Goal: Transaction & Acquisition: Purchase product/service

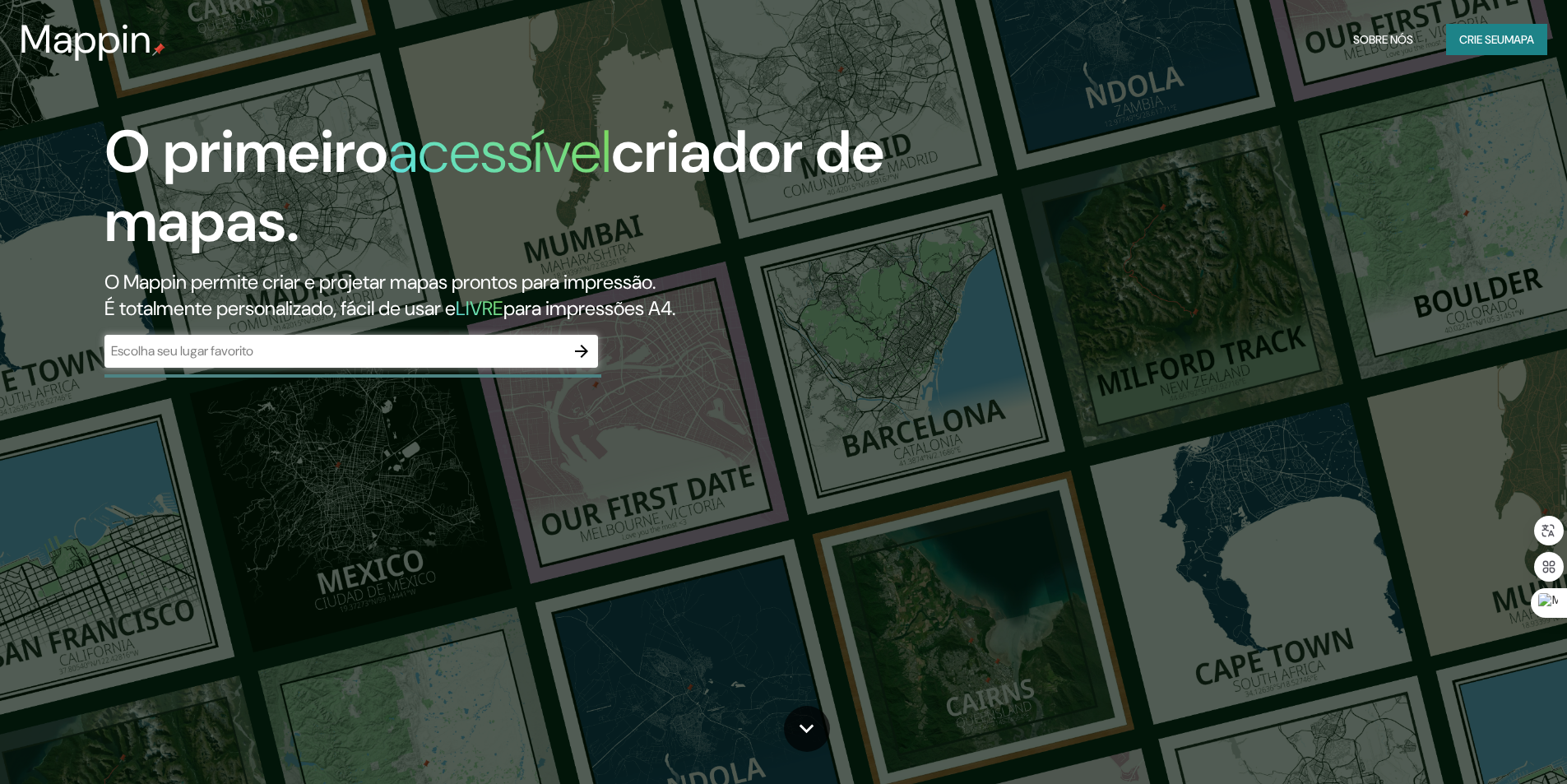
click at [290, 337] on div "​" at bounding box center [351, 351] width 494 height 33
click at [584, 361] on button "button" at bounding box center [581, 351] width 33 height 33
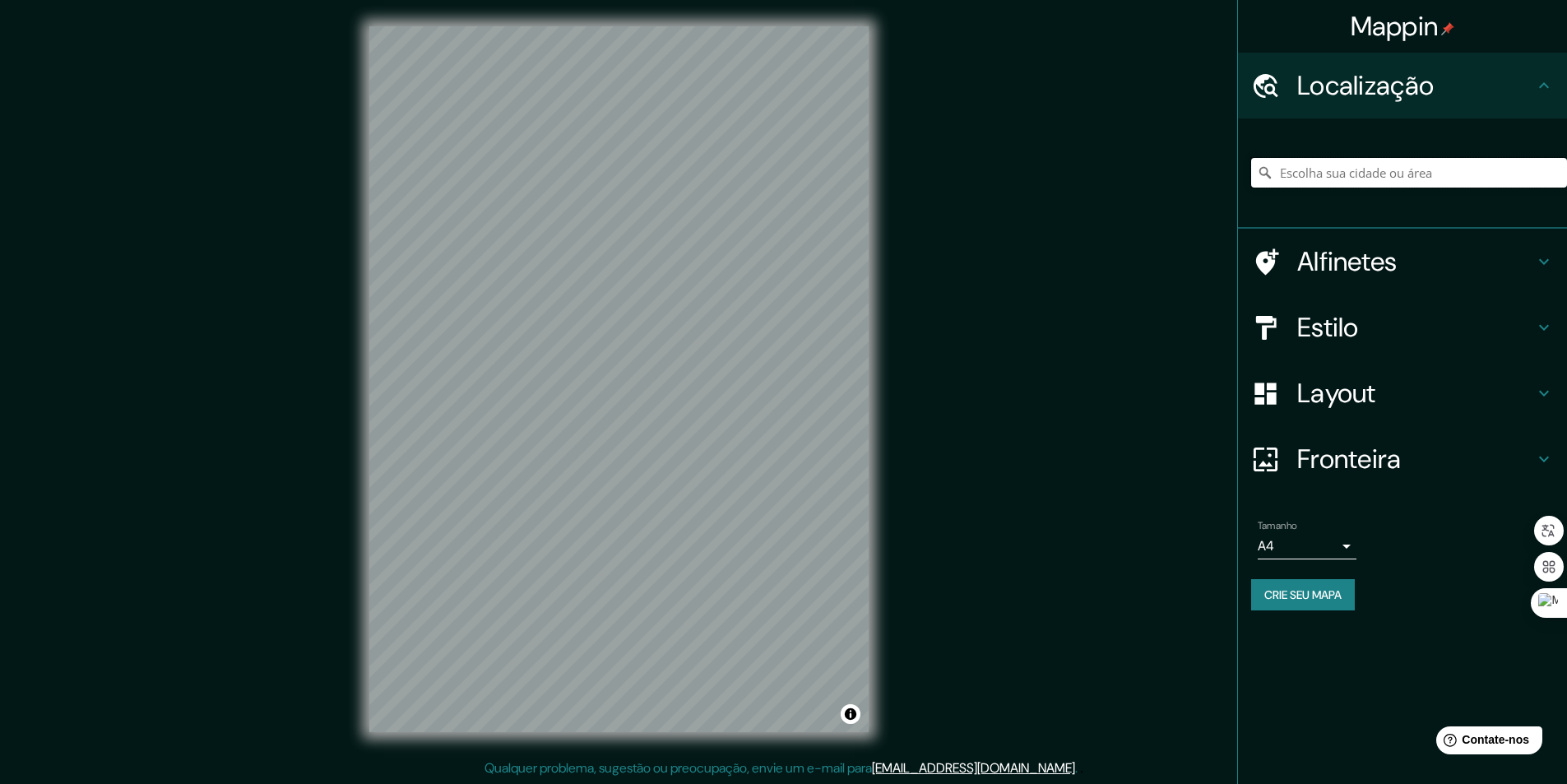
click at [1391, 164] on input "Escolha sua cidade ou área" at bounding box center [1409, 172] width 316 height 30
paste input "[URL][DOMAIN_NAME][GEOGRAPHIC_DATA]"
type input "[URL][DOMAIN_NAME][GEOGRAPHIC_DATA]"
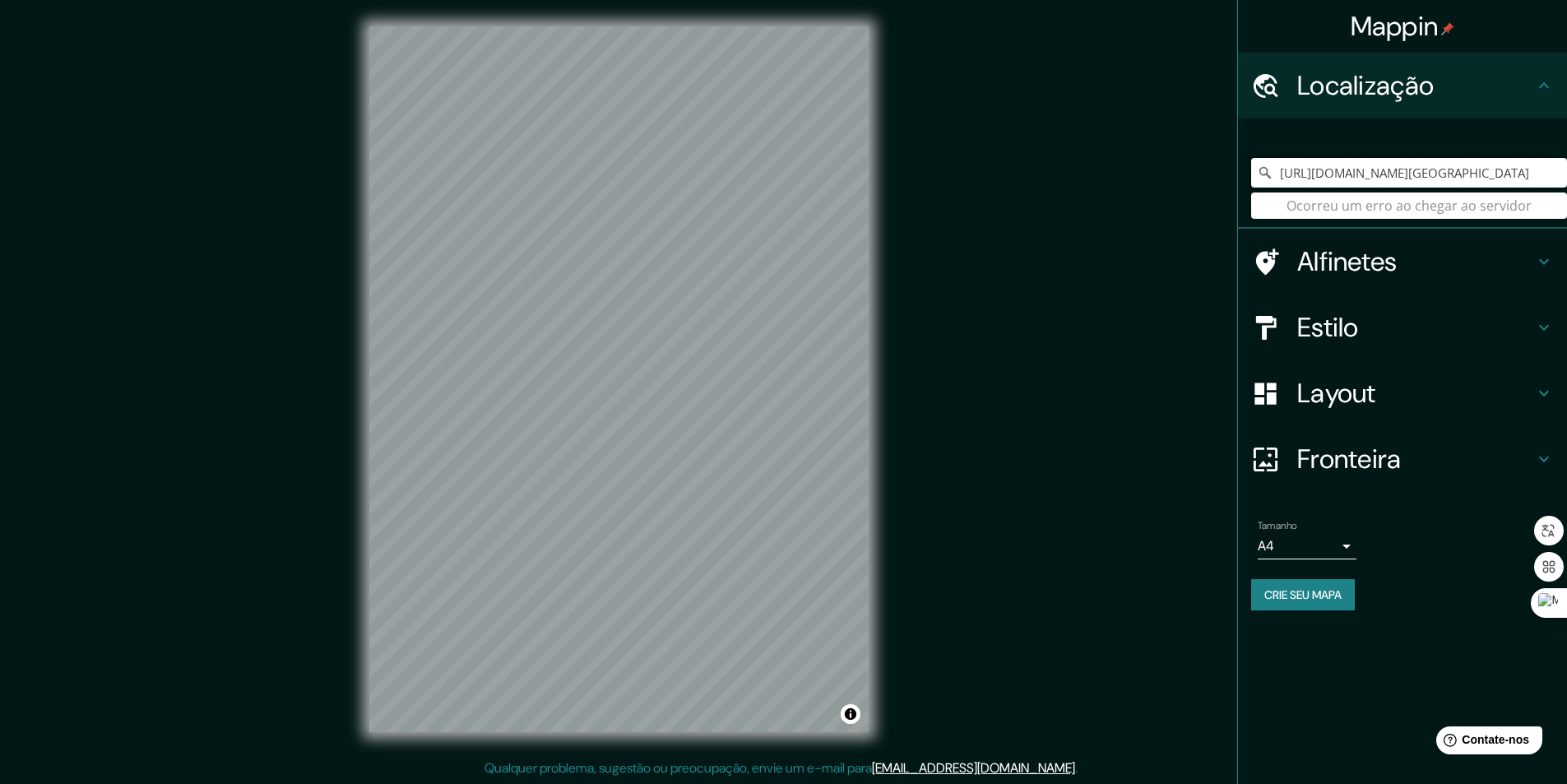
click at [1371, 165] on input "[URL][DOMAIN_NAME][GEOGRAPHIC_DATA]" at bounding box center [1409, 172] width 316 height 30
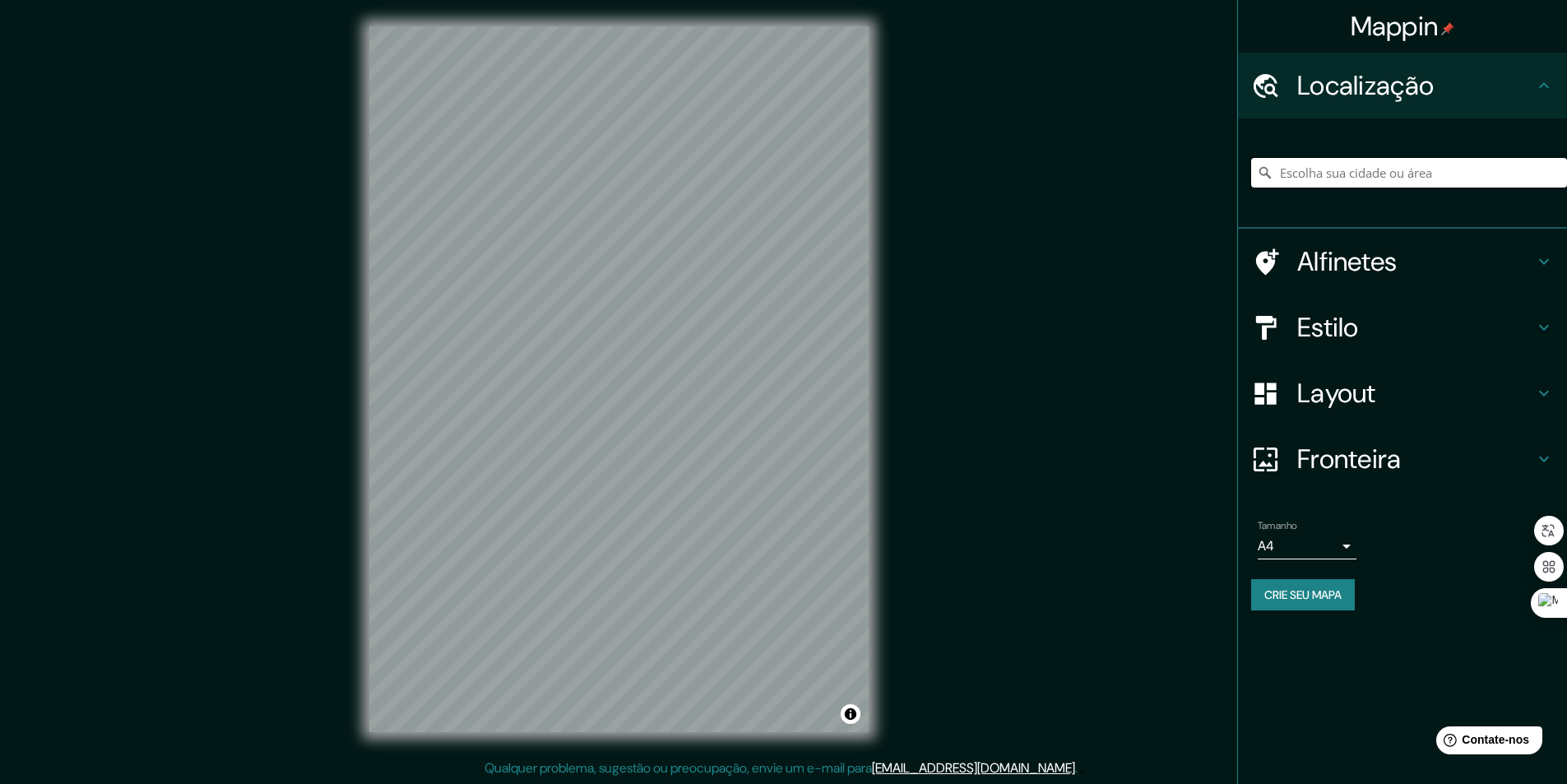
paste input "[GEOGRAPHIC_DATA], [GEOGRAPHIC_DATA], [GEOGRAPHIC_DATA], [GEOGRAPHIC_DATA] 8833…"
click at [1352, 169] on input "[GEOGRAPHIC_DATA], [GEOGRAPHIC_DATA] - [GEOGRAPHIC_DATA], [GEOGRAPHIC_DATA]" at bounding box center [1409, 172] width 316 height 30
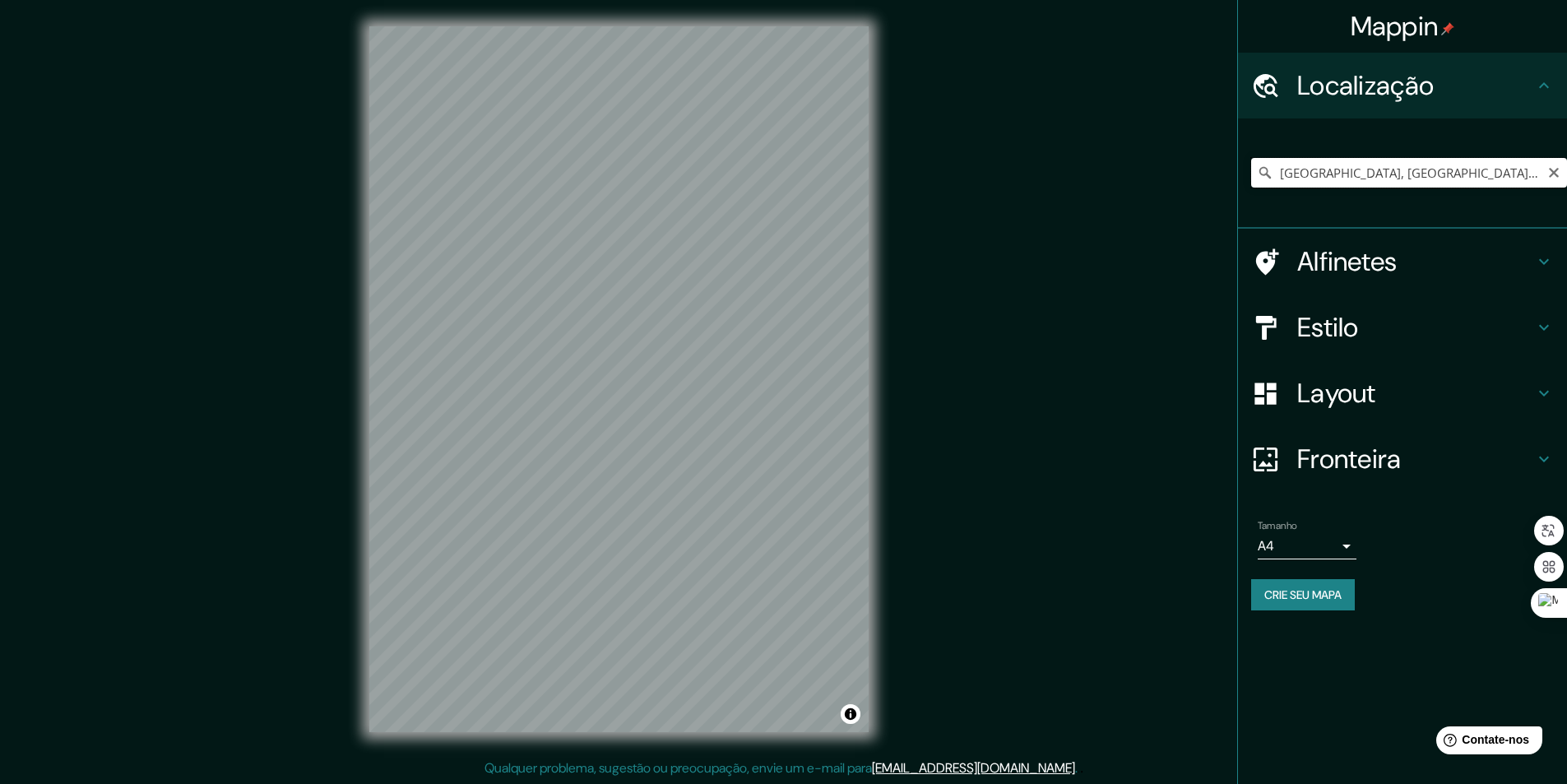
paste input "[GEOGRAPHIC_DATA], [GEOGRAPHIC_DATA], [GEOGRAPHIC_DATA], [GEOGRAPHIC_DATA] 8833…"
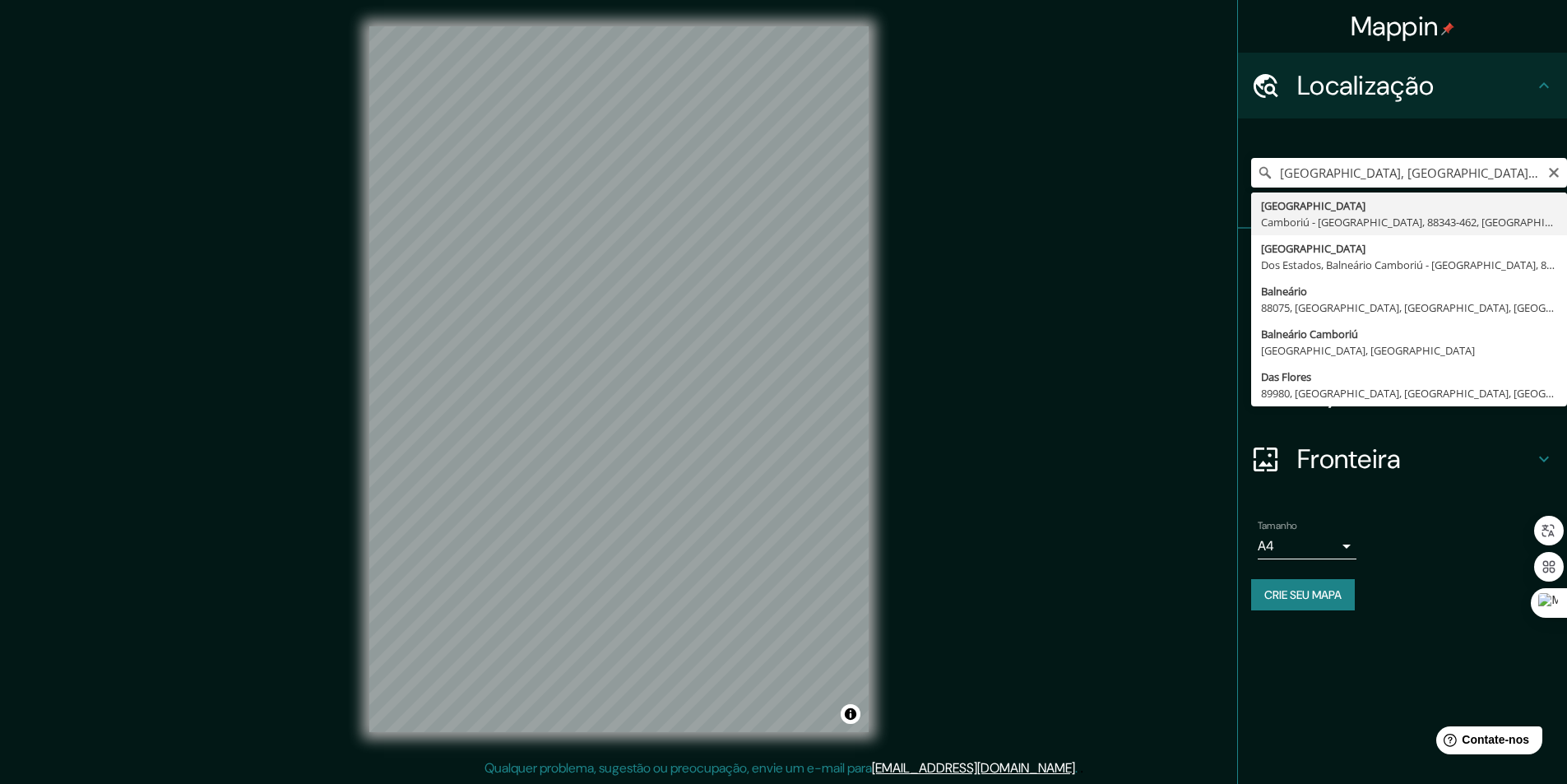
type input "[GEOGRAPHIC_DATA], [GEOGRAPHIC_DATA], [GEOGRAPHIC_DATA] - [GEOGRAPHIC_DATA], 88…"
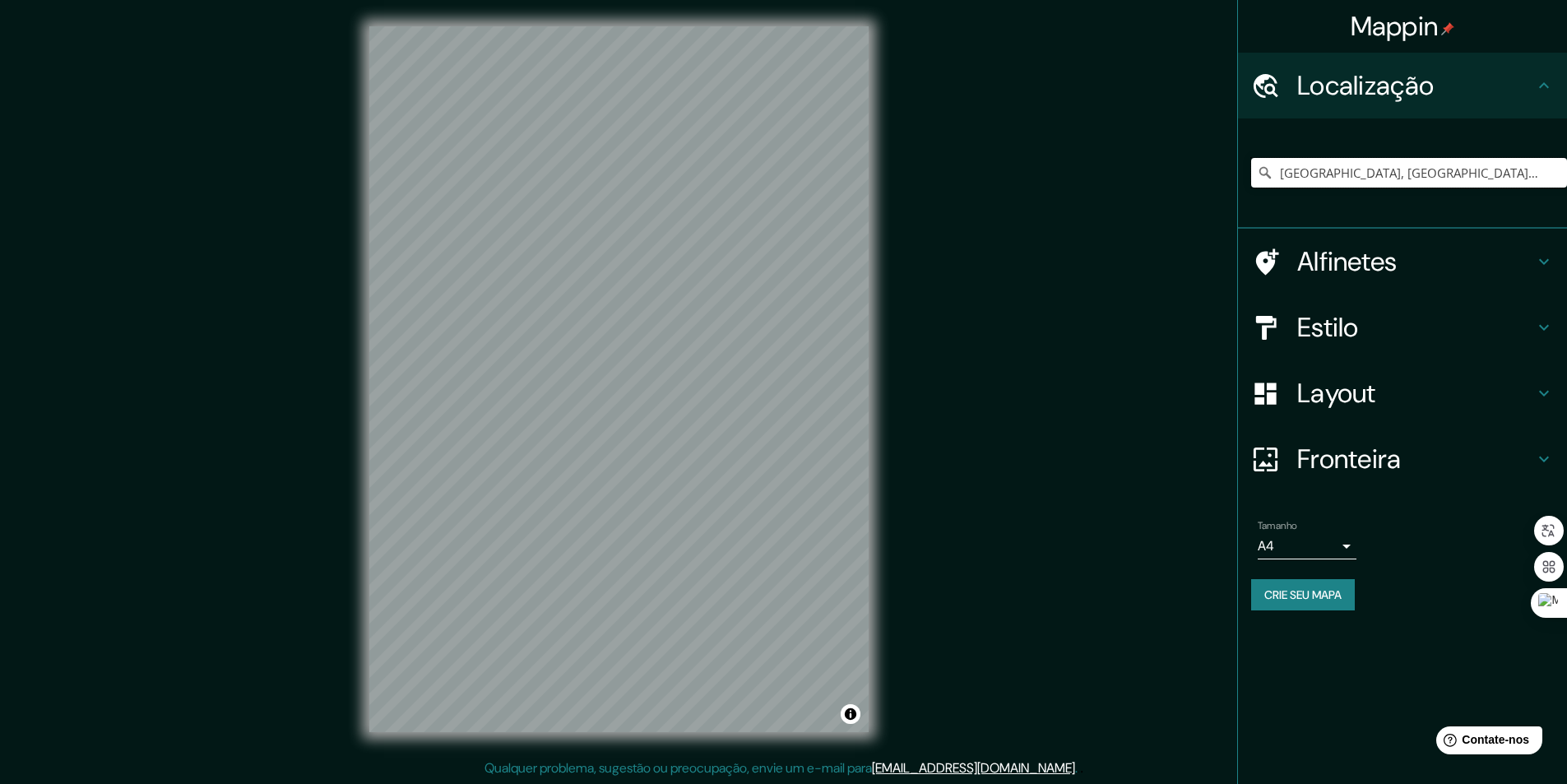
scroll to position [0, 0]
click at [945, 413] on div "Mappin Localização [GEOGRAPHIC_DATA], [GEOGRAPHIC_DATA], [GEOGRAPHIC_DATA] - [G…" at bounding box center [784, 392] width 1567 height 784
click at [1304, 382] on font "Layout" at bounding box center [1337, 392] width 79 height 35
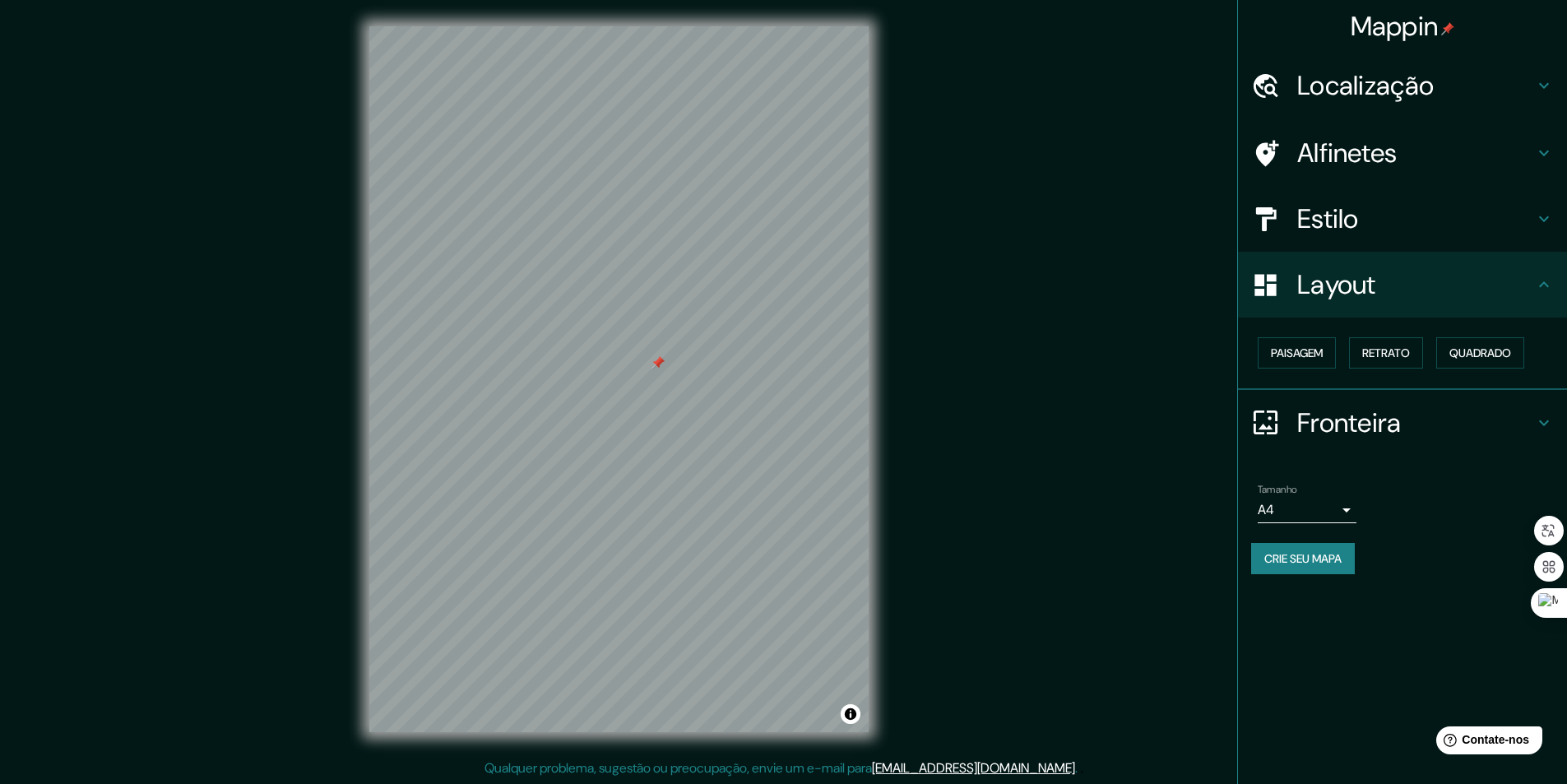
click at [1369, 210] on h4 "Estilo" at bounding box center [1415, 219] width 237 height 33
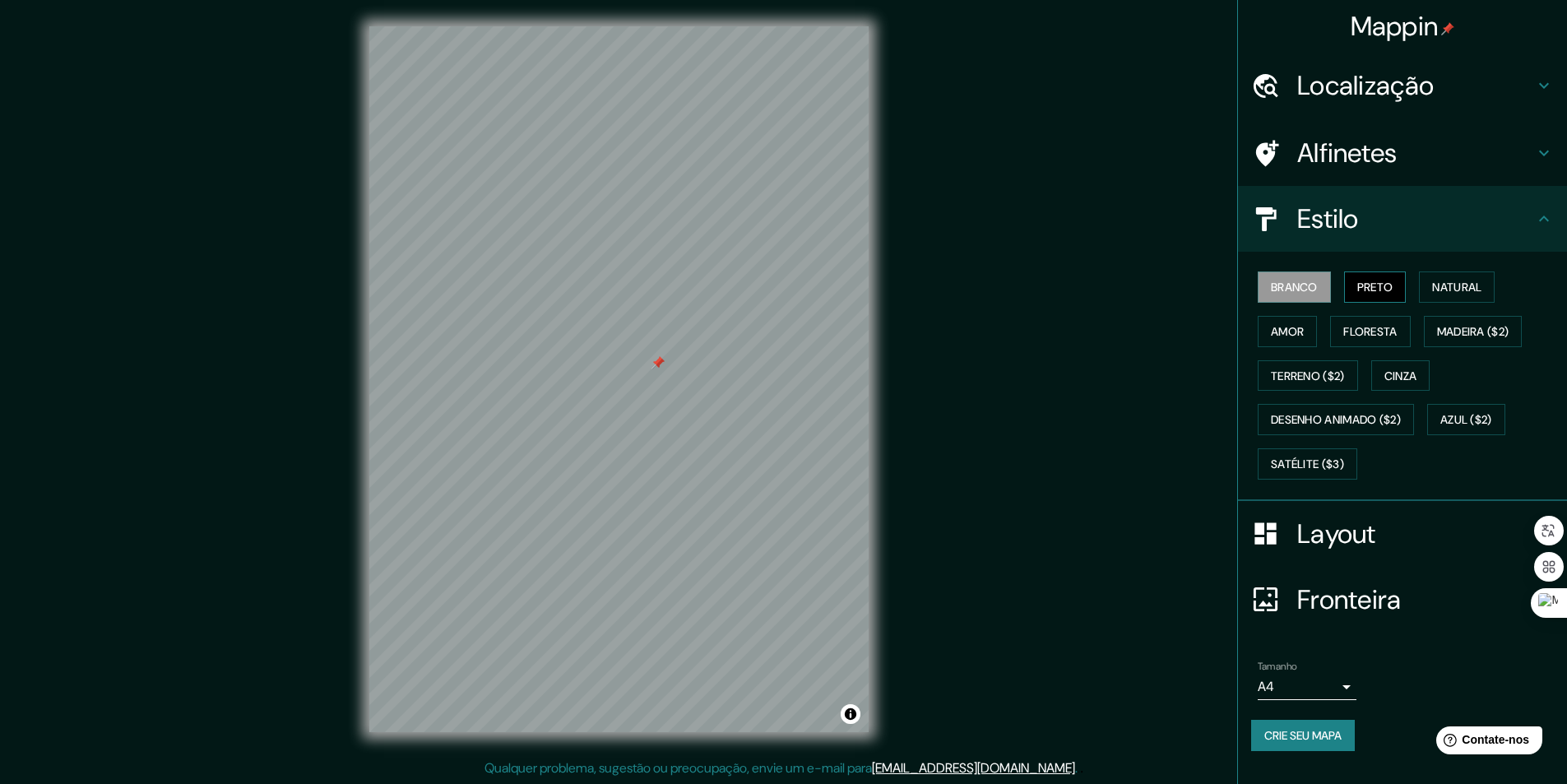
click at [1369, 296] on font "Preto" at bounding box center [1375, 287] width 36 height 22
click at [1317, 282] on font "Branco" at bounding box center [1294, 287] width 47 height 15
click at [1375, 279] on font "Preto" at bounding box center [1375, 287] width 36 height 22
click at [1290, 279] on font "Branco" at bounding box center [1294, 287] width 47 height 22
click at [1469, 95] on h4 "Localização" at bounding box center [1415, 85] width 237 height 33
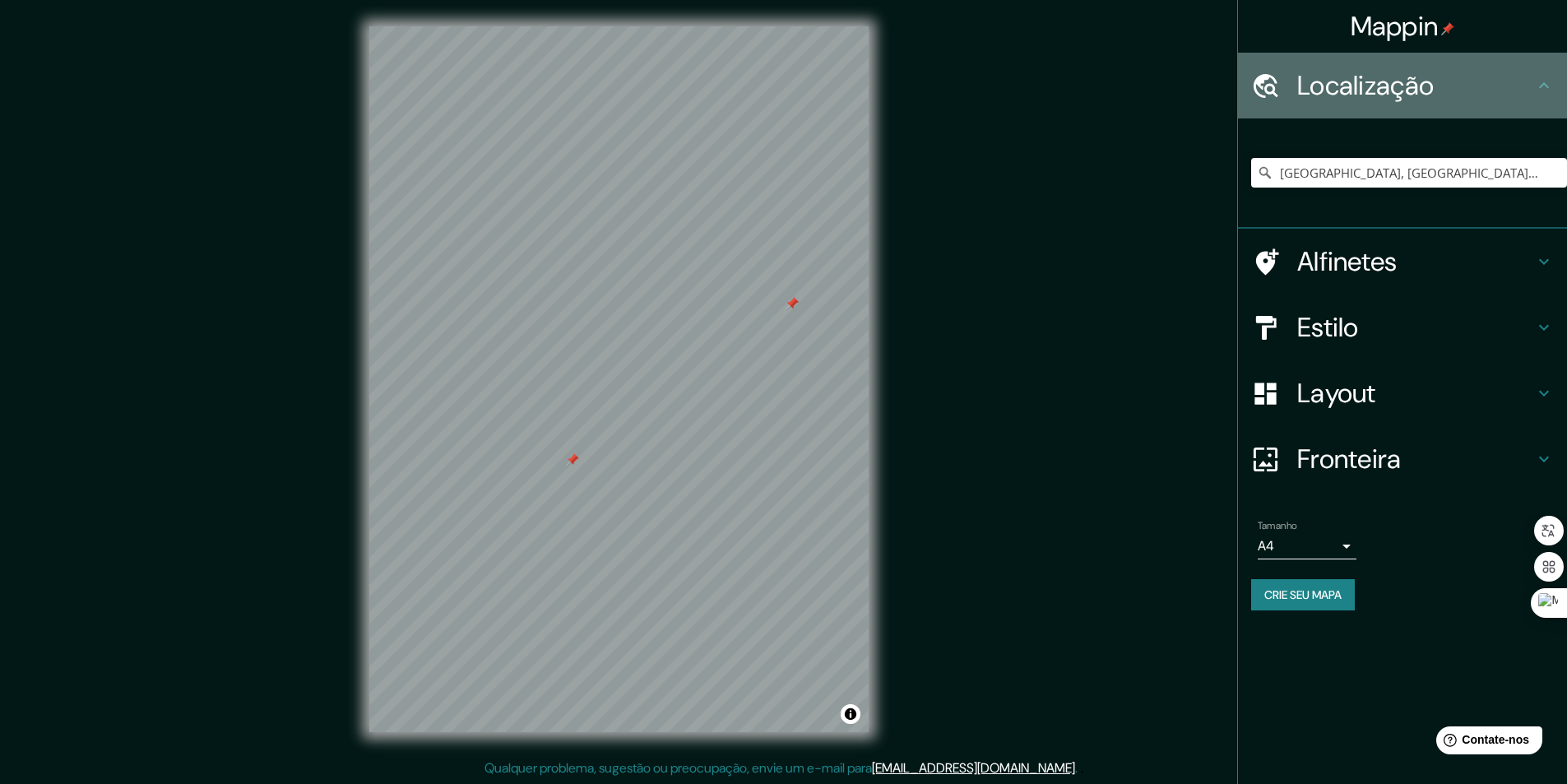
click at [1466, 95] on h4 "Localização" at bounding box center [1415, 85] width 237 height 33
